Goal: Check status: Check status

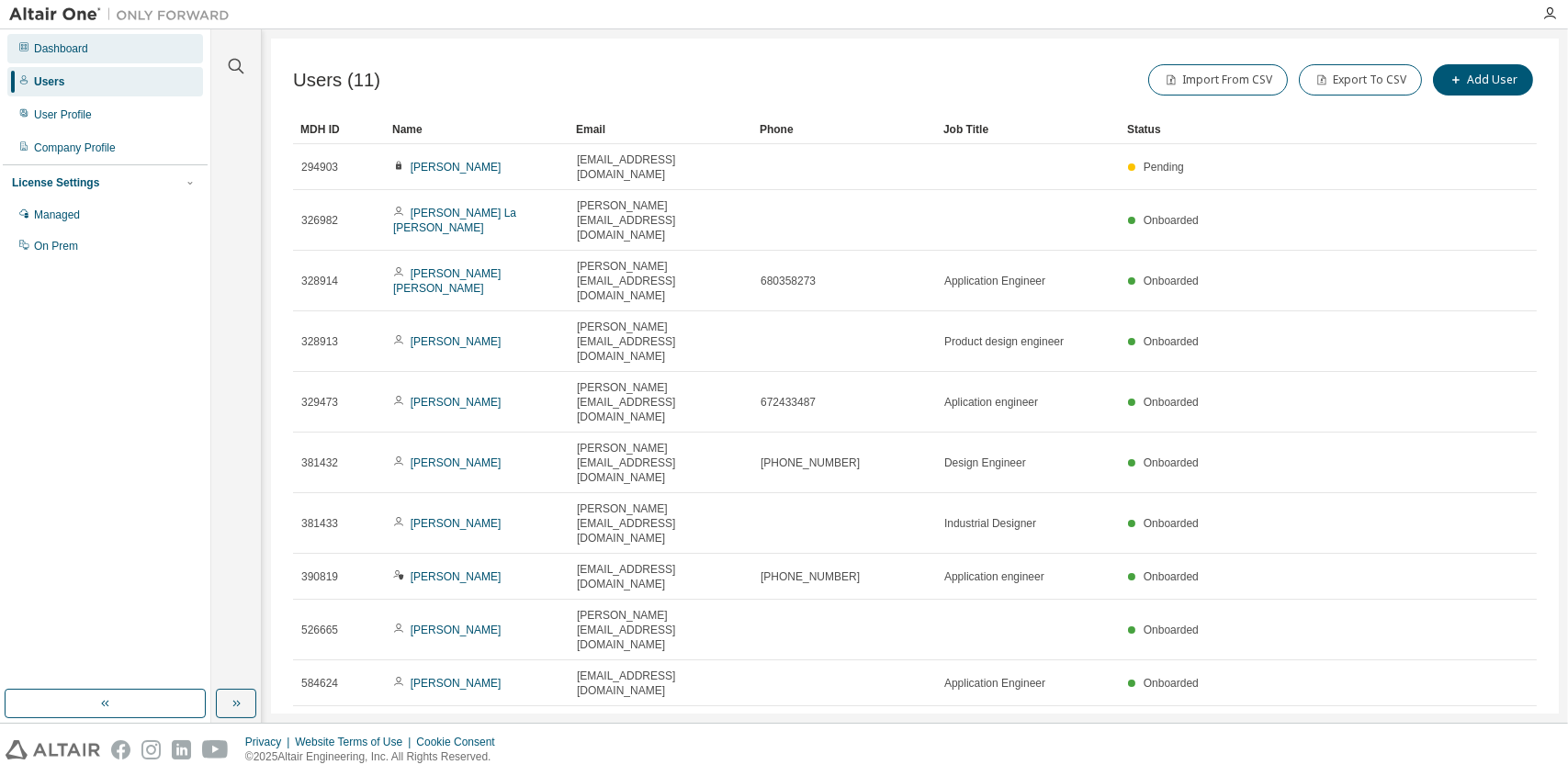
click at [74, 44] on div "Dashboard" at bounding box center [61, 49] width 54 height 15
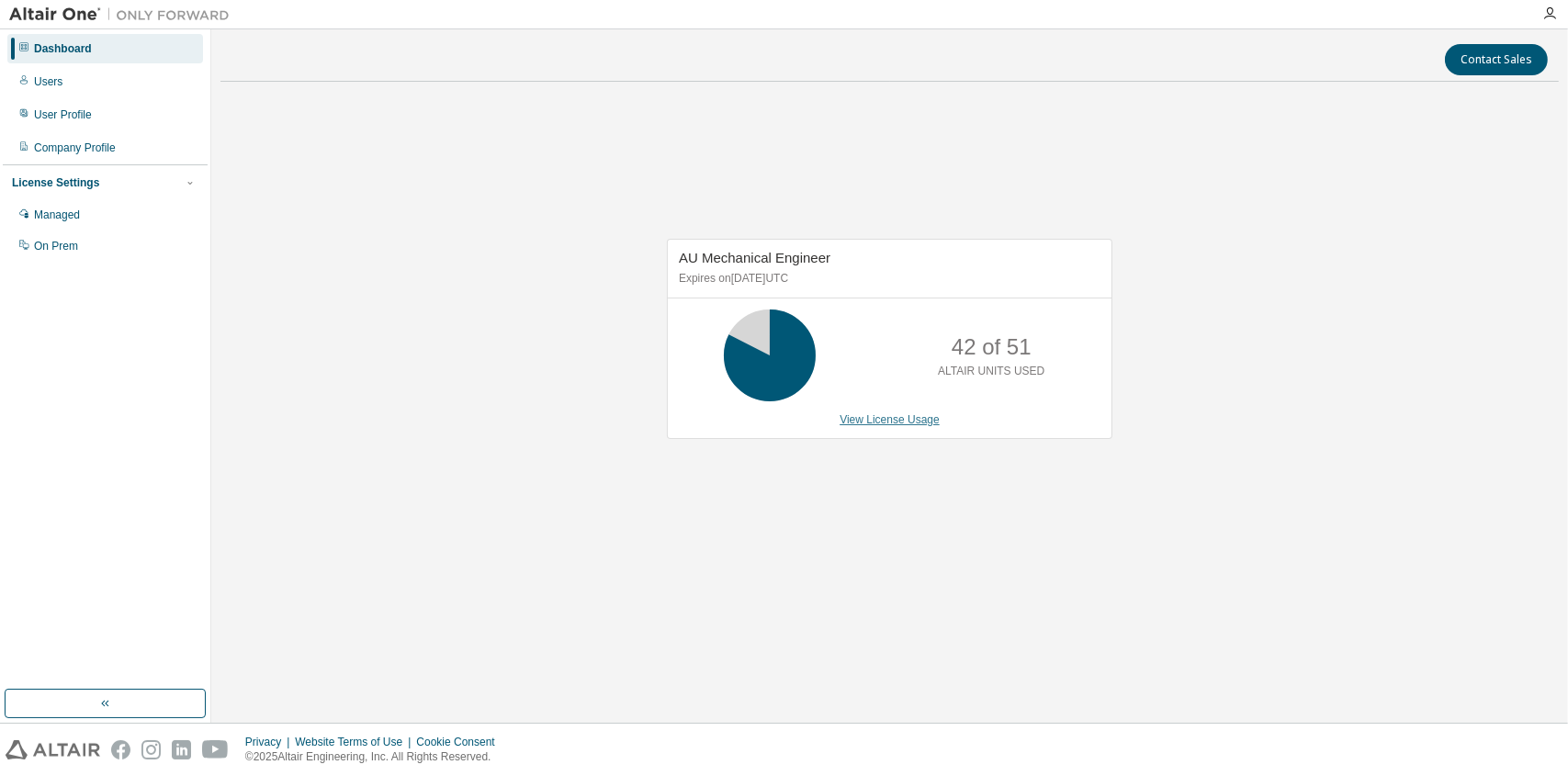
click at [892, 421] on link "View License Usage" at bounding box center [890, 420] width 100 height 13
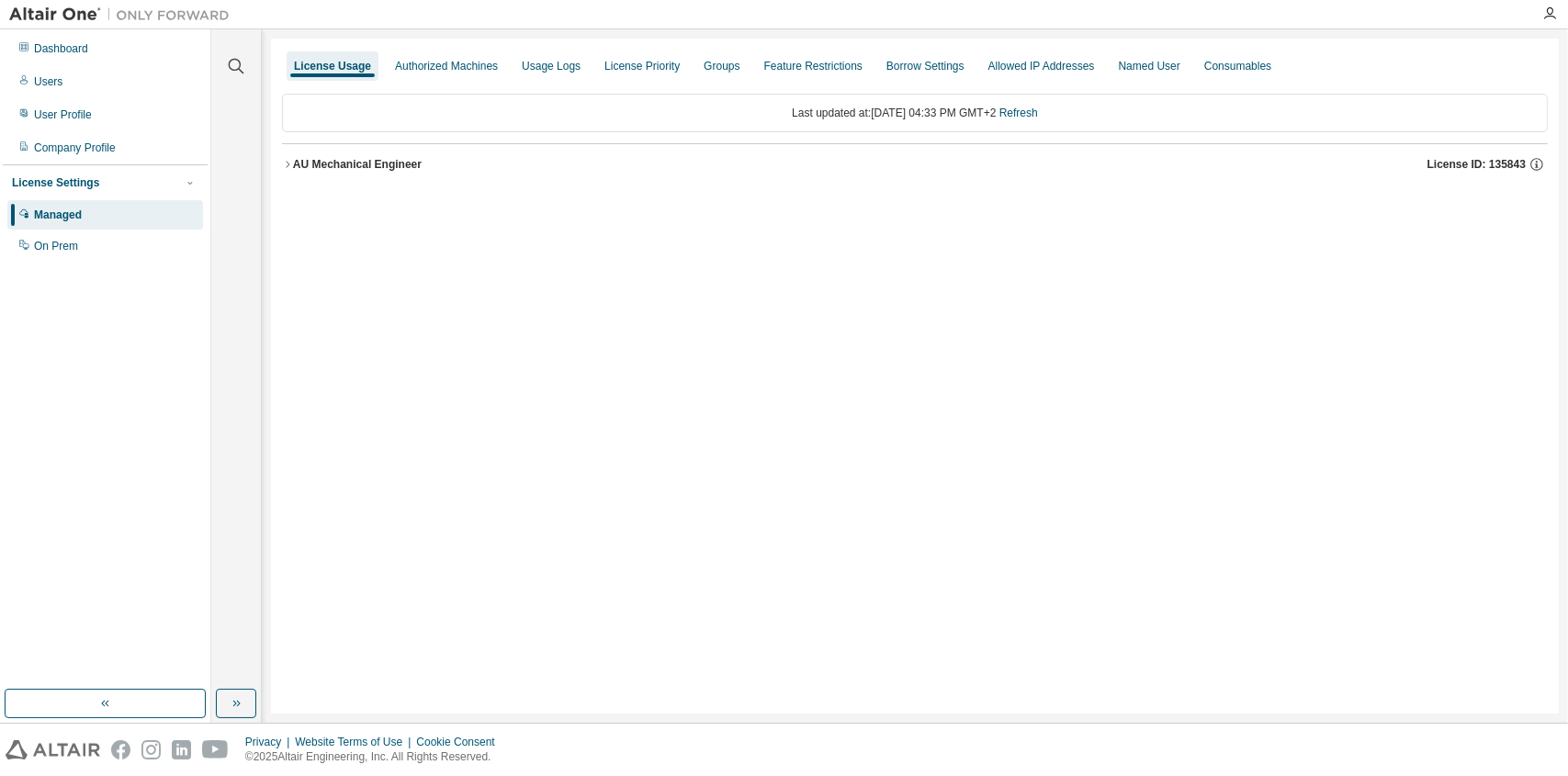
click at [387, 160] on div "AU Mechanical Engineer" at bounding box center [358, 165] width 129 height 15
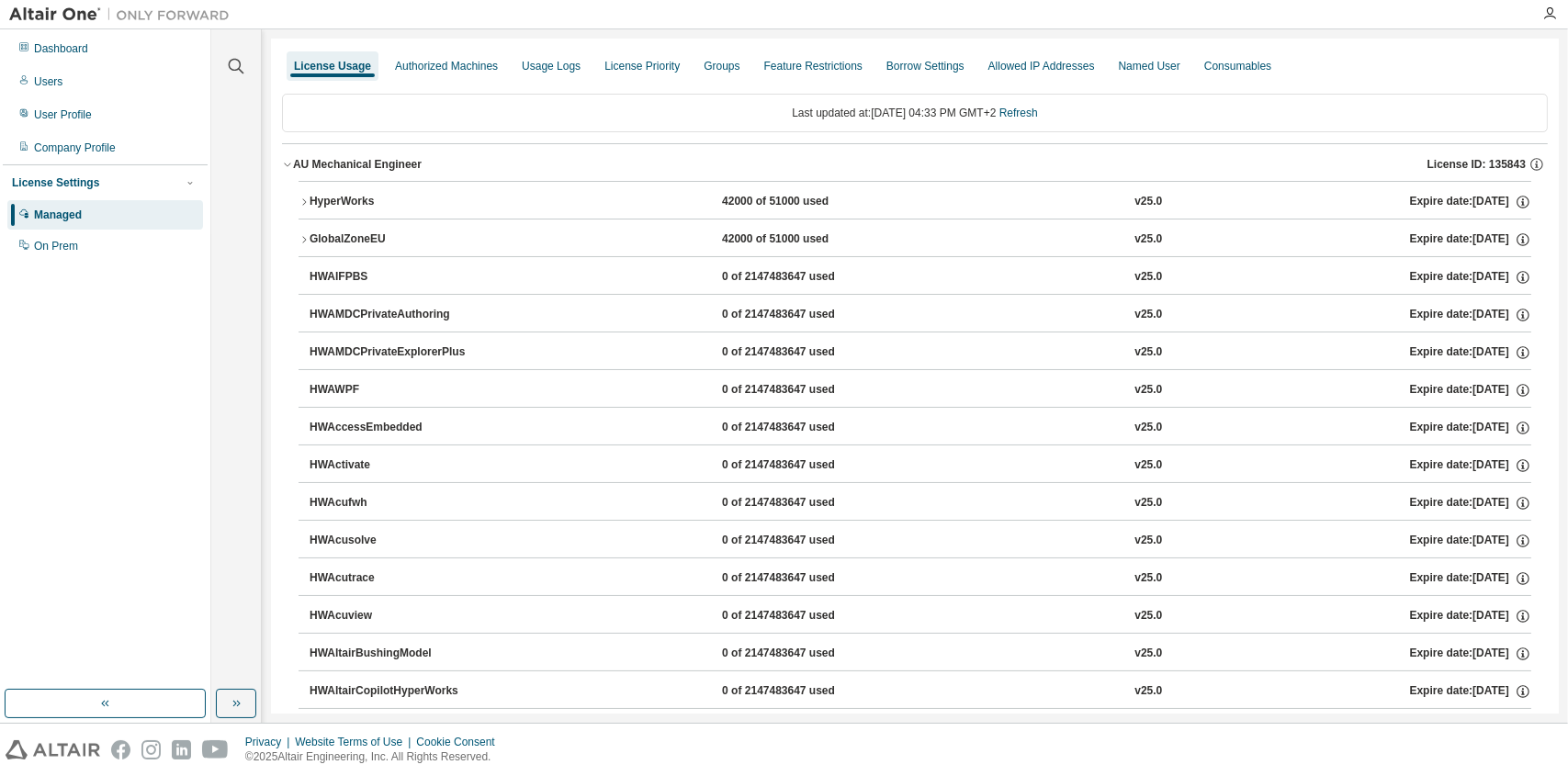
click at [450, 202] on div "HyperWorks" at bounding box center [392, 202] width 166 height 16
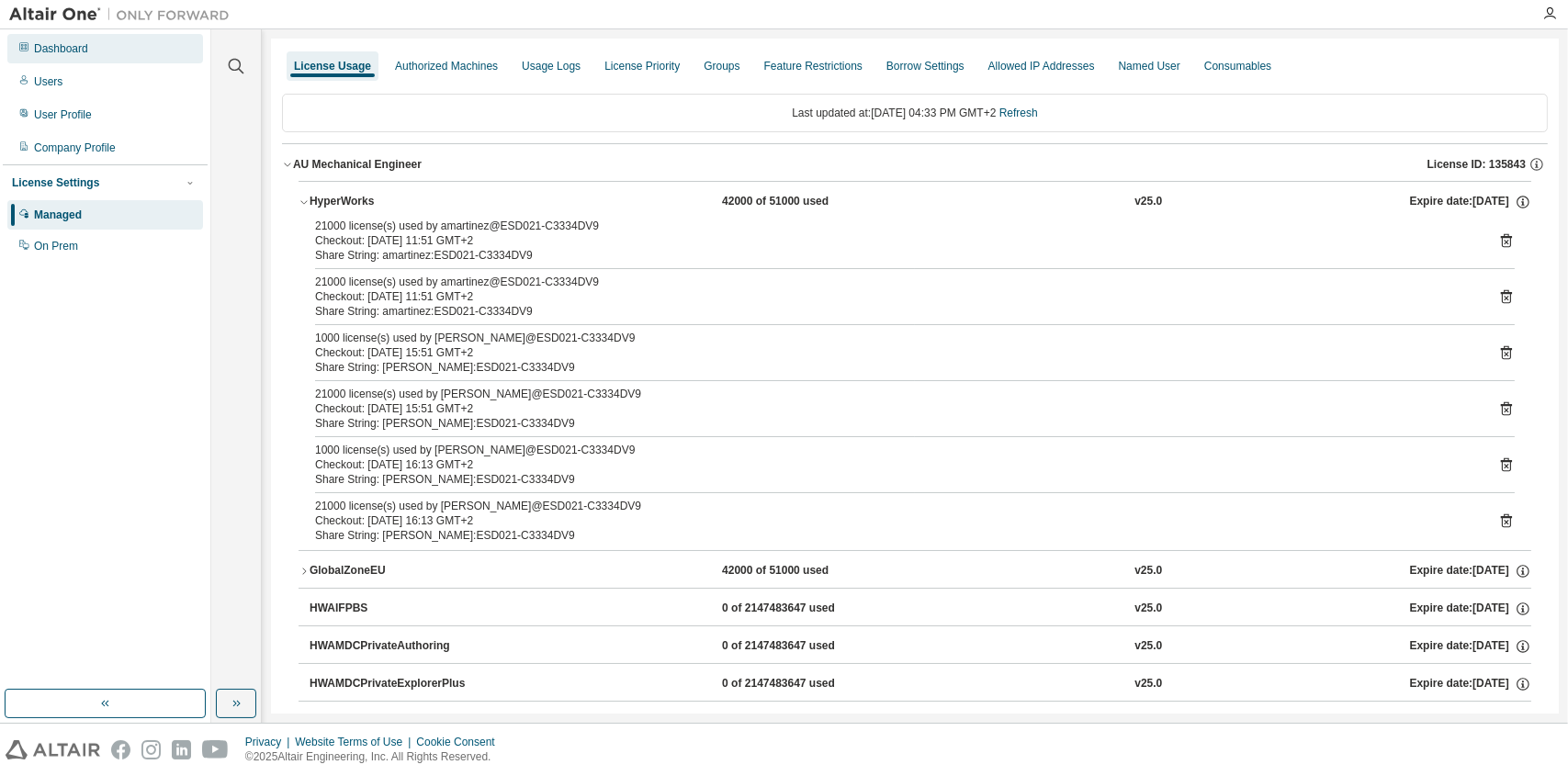
click at [72, 42] on div "Dashboard" at bounding box center [61, 49] width 54 height 15
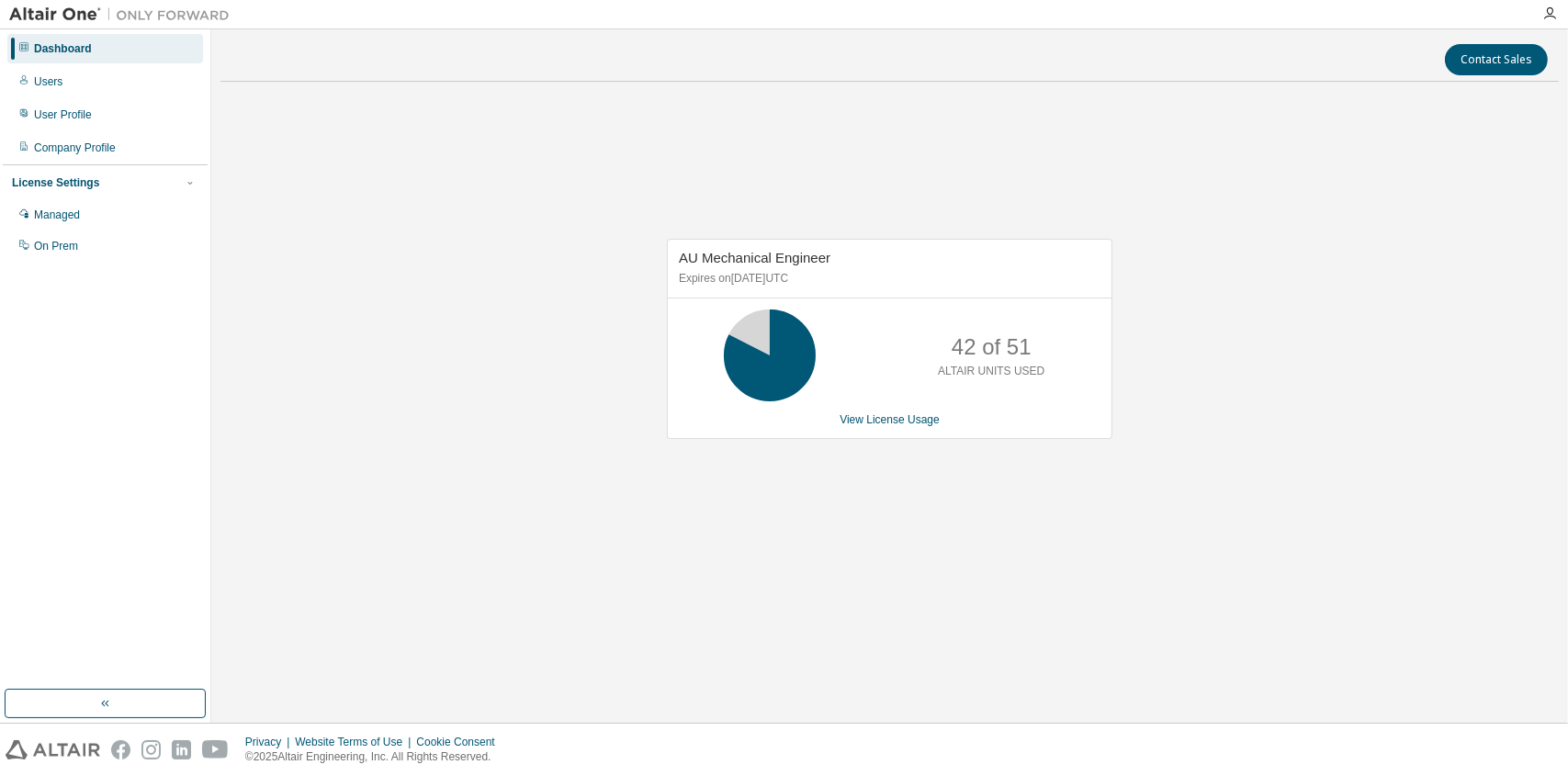
click at [874, 410] on div "AU Mechanical Engineer Expires on January 1, 2026 UTC 42 of 51 ALTAIR UNITS USE…" at bounding box center [890, 339] width 446 height 201
click at [874, 420] on link "View License Usage" at bounding box center [890, 420] width 100 height 13
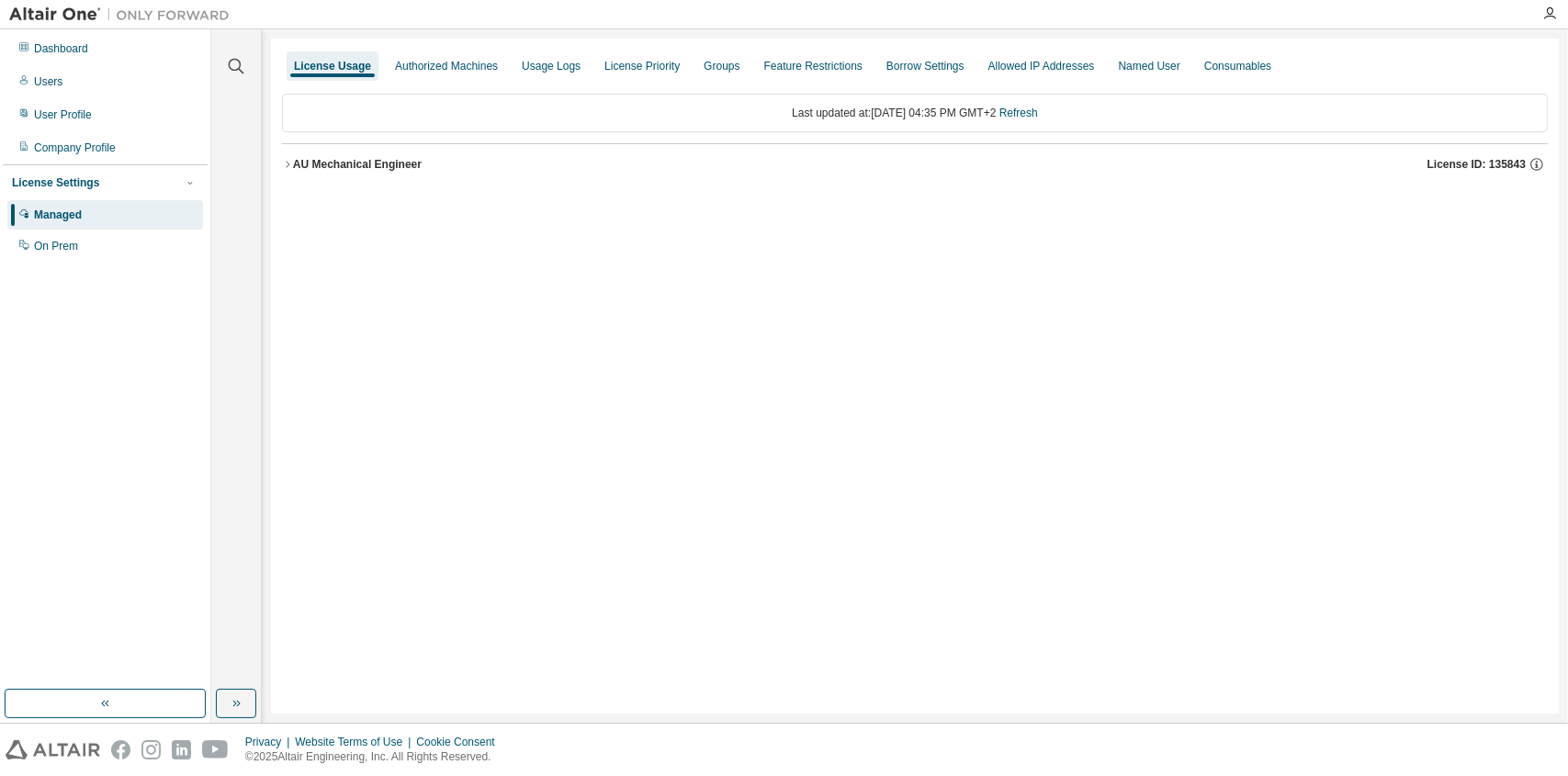
click at [392, 168] on div "AU Mechanical Engineer" at bounding box center [358, 165] width 129 height 15
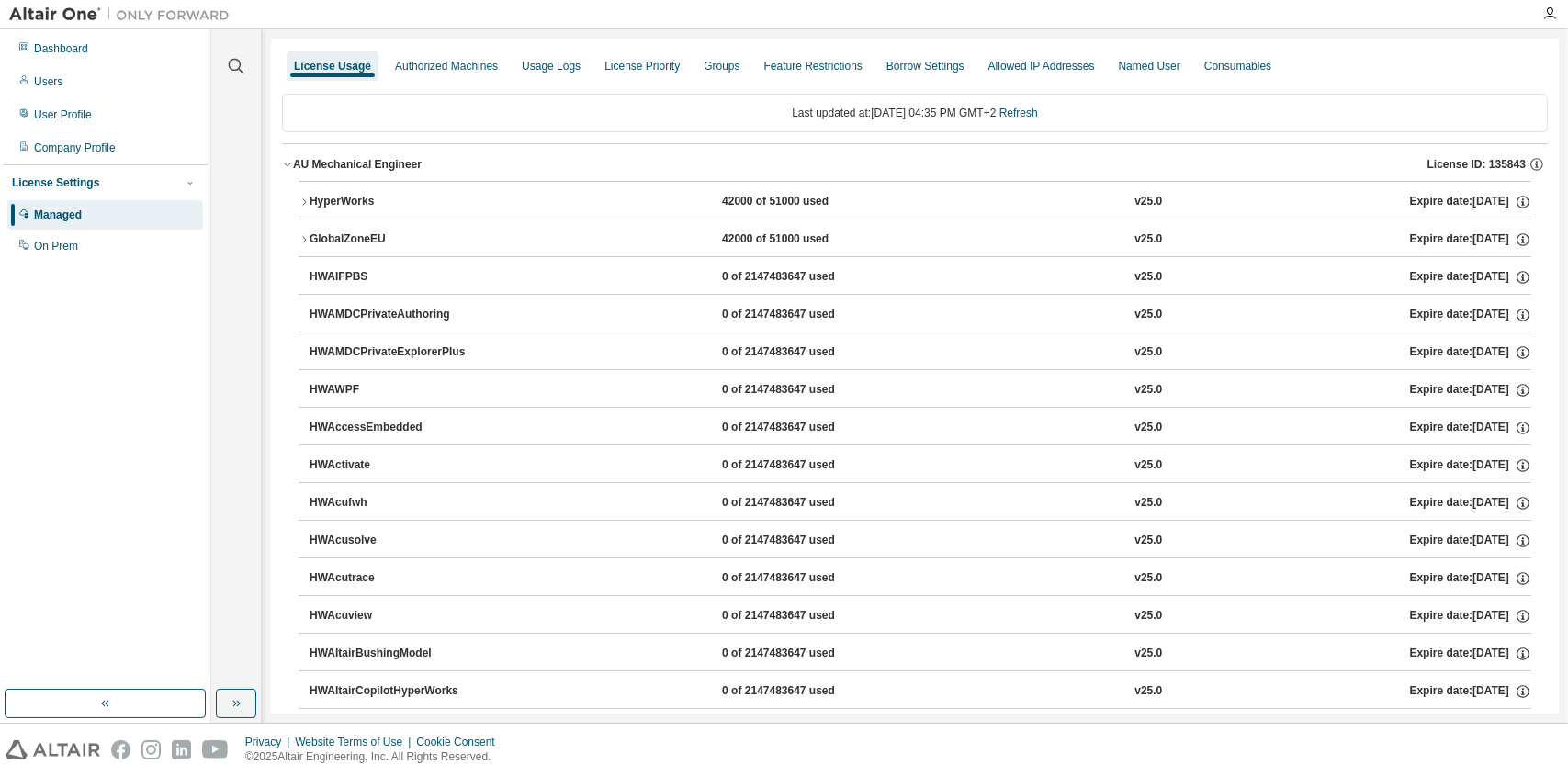
click at [448, 203] on div "HyperWorks" at bounding box center [392, 202] width 166 height 16
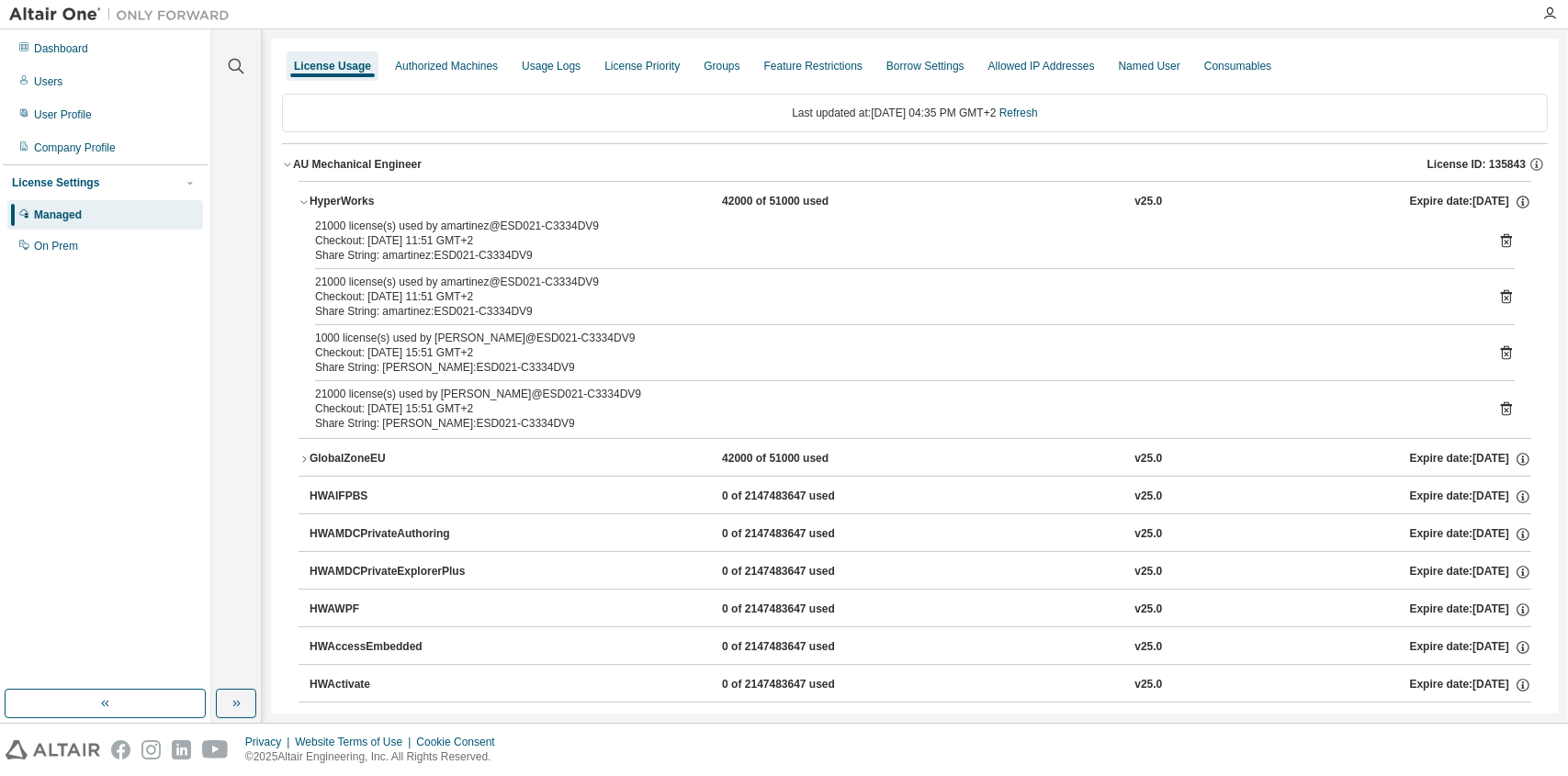
click at [410, 171] on div "AU Mechanical Engineer License ID: 135843" at bounding box center [921, 164] width 1255 height 16
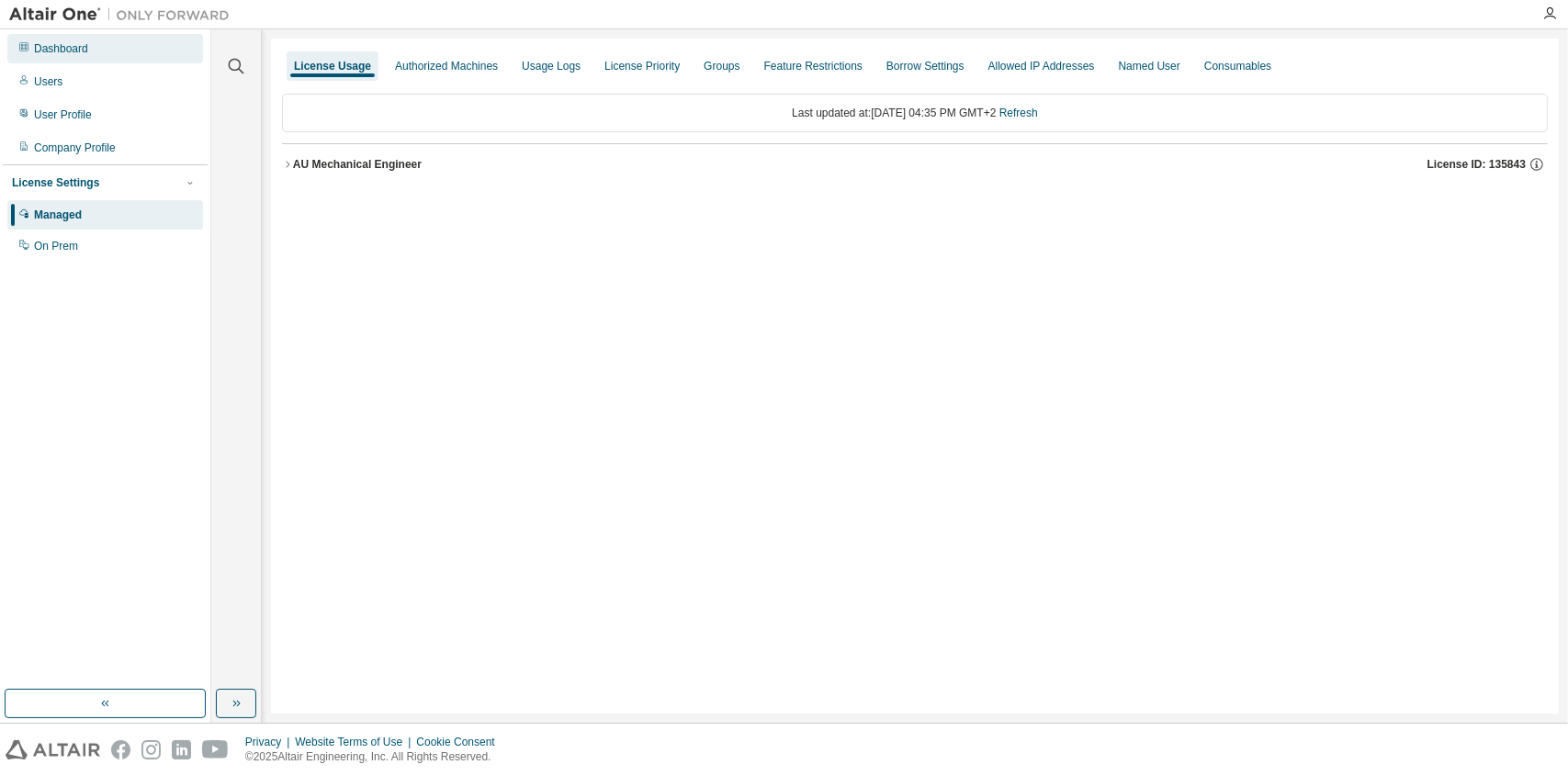
click at [86, 62] on div "Dashboard" at bounding box center [105, 48] width 196 height 29
